Goal: Task Accomplishment & Management: Use online tool/utility

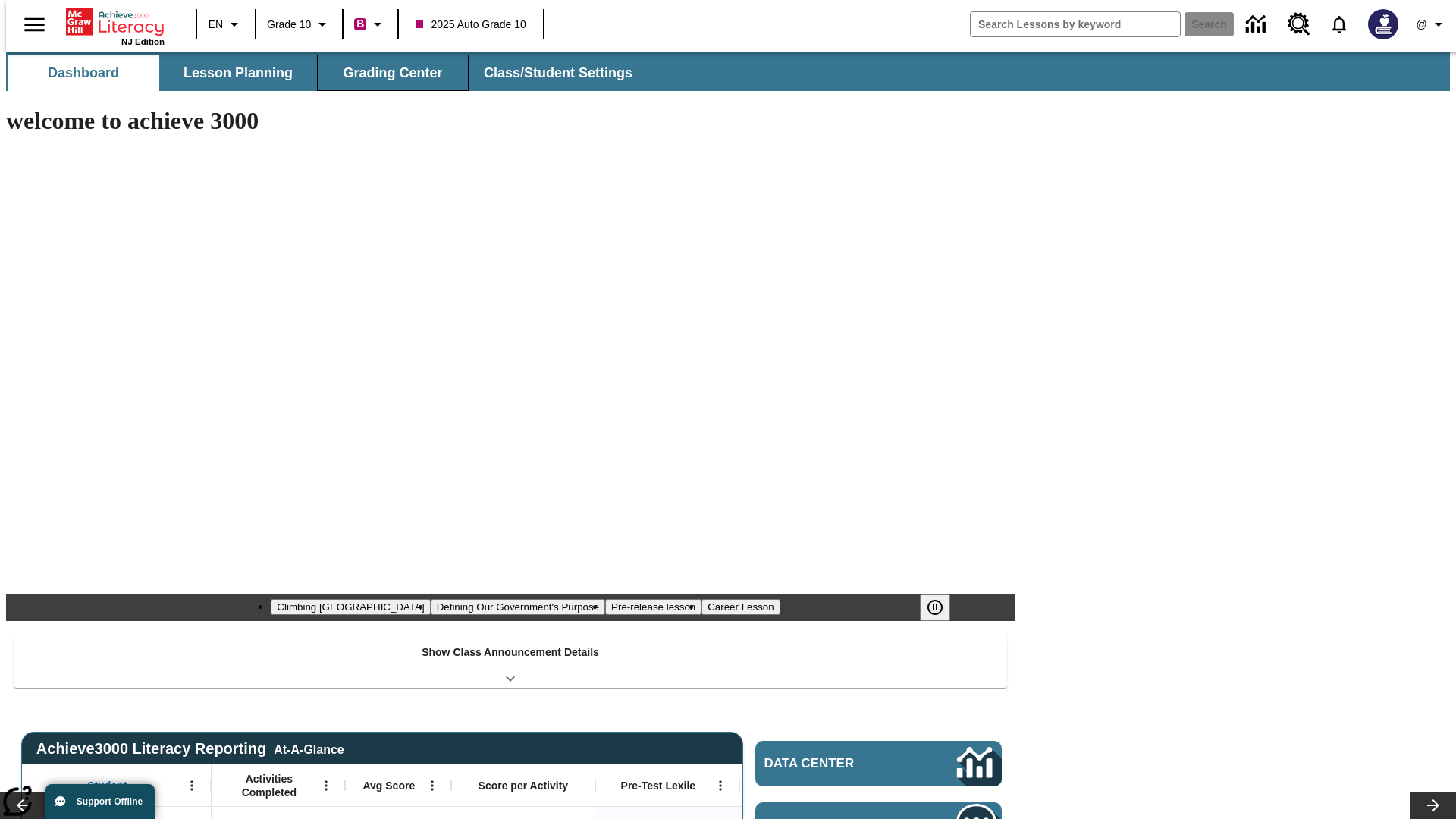
click at [387, 73] on button "Grading Center" at bounding box center [393, 72] width 152 height 36
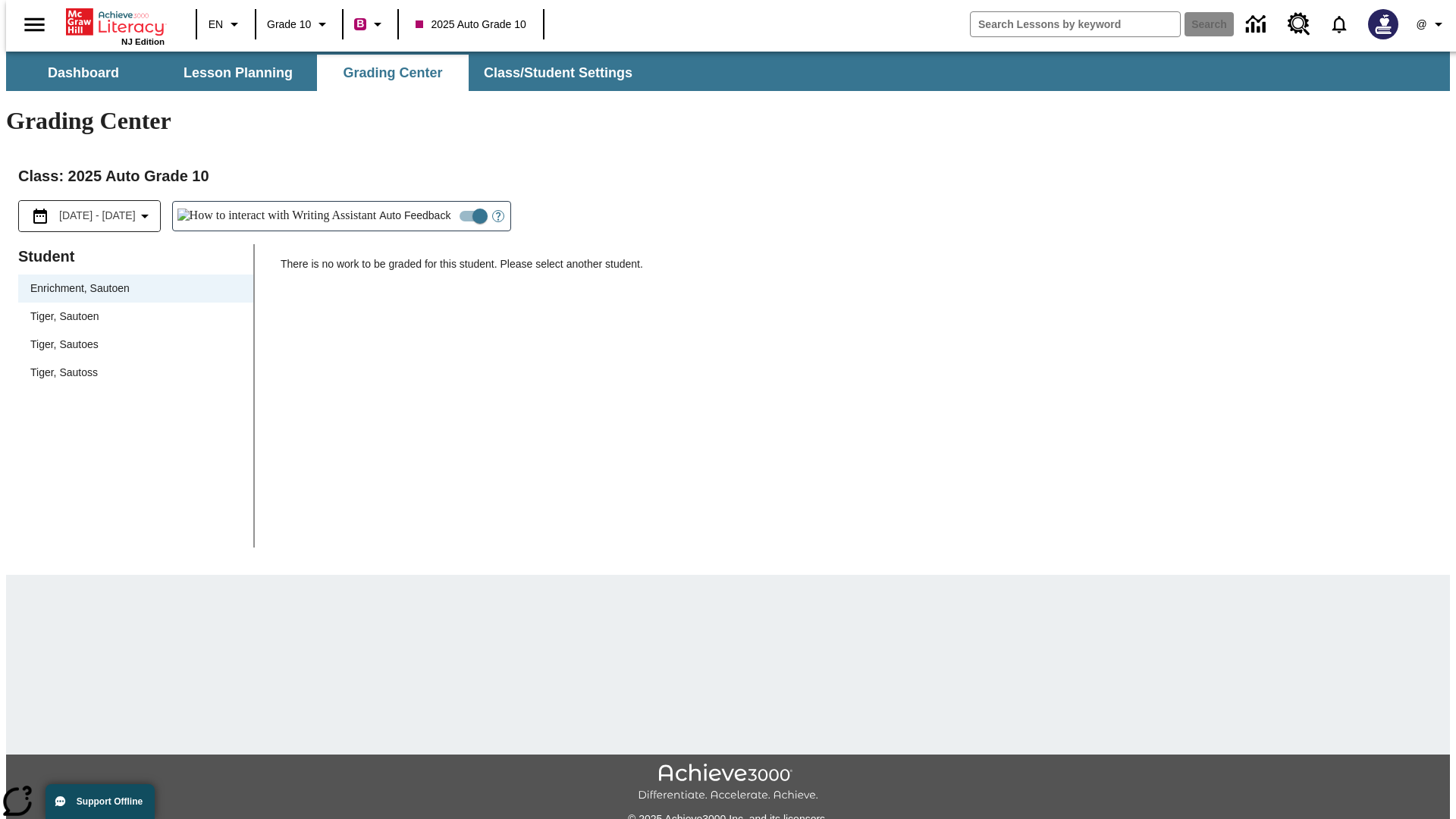
click at [131, 308] on span "Tiger, Sautoen" at bounding box center [136, 316] width 211 height 16
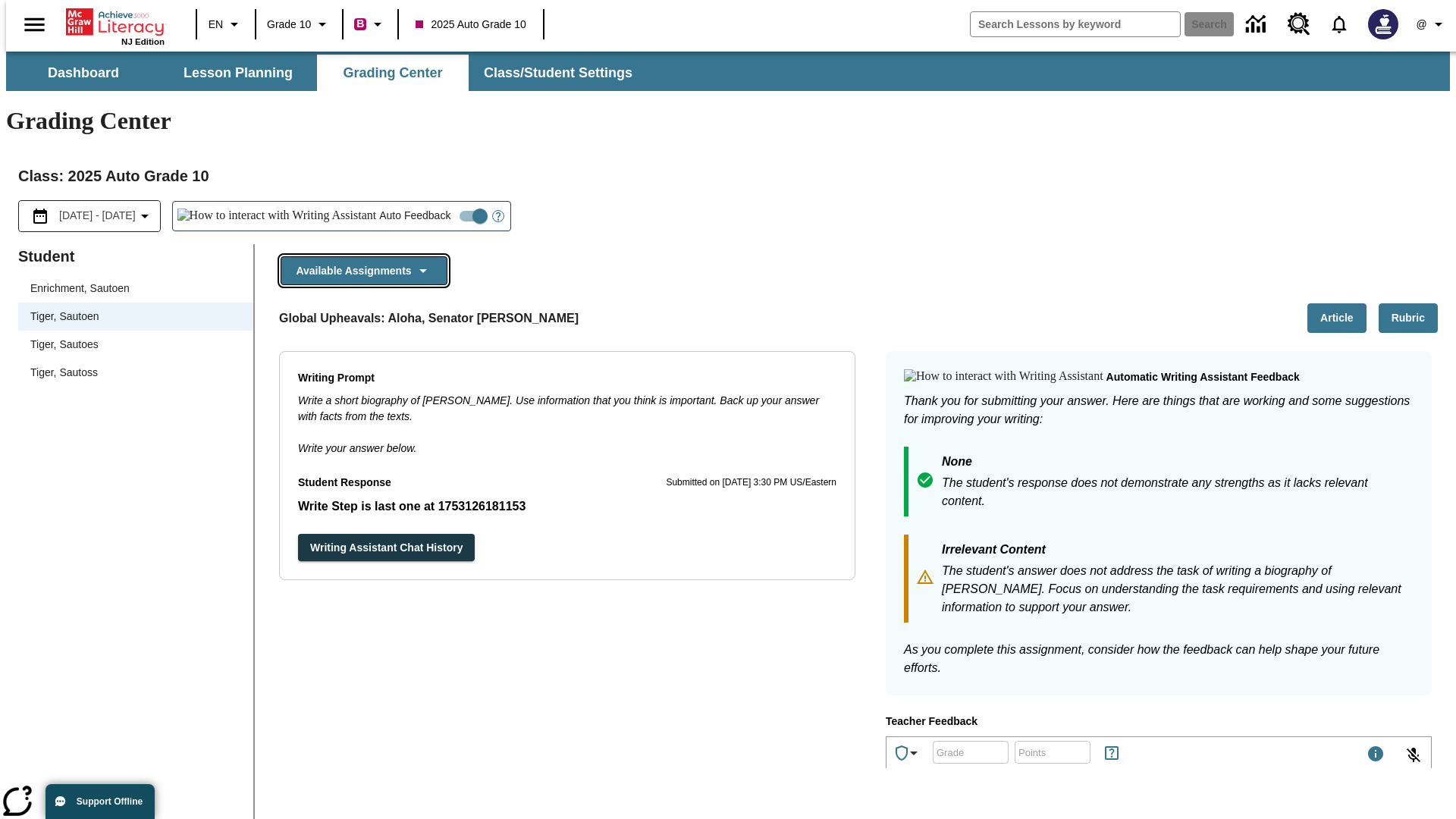
click at [359, 256] on button "Available Assignments" at bounding box center [364, 271] width 167 height 30
